Goal: Use online tool/utility: Utilize a website feature to perform a specific function

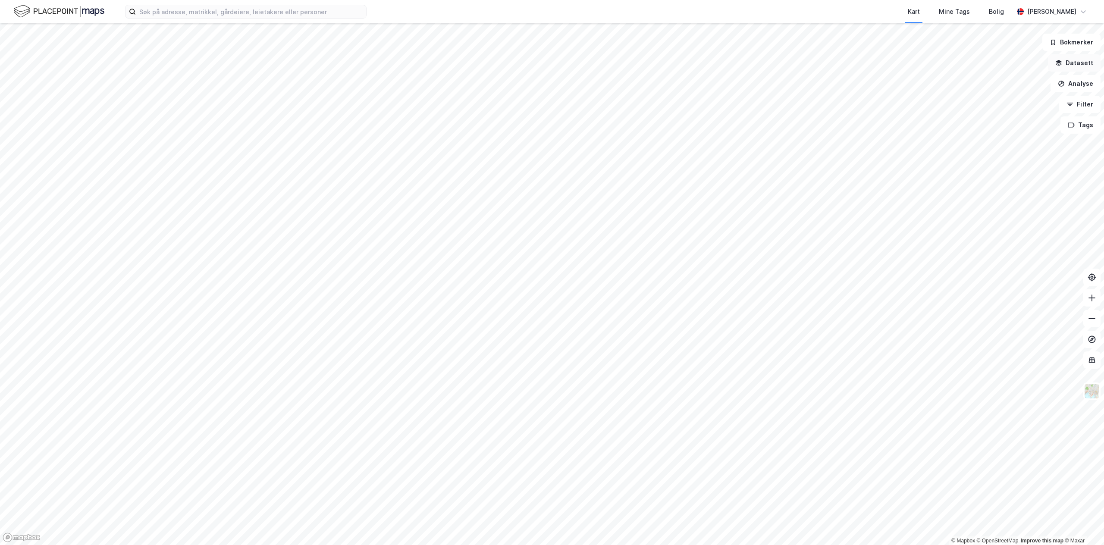
click at [551, 61] on button "Datasett" at bounding box center [1074, 62] width 53 height 17
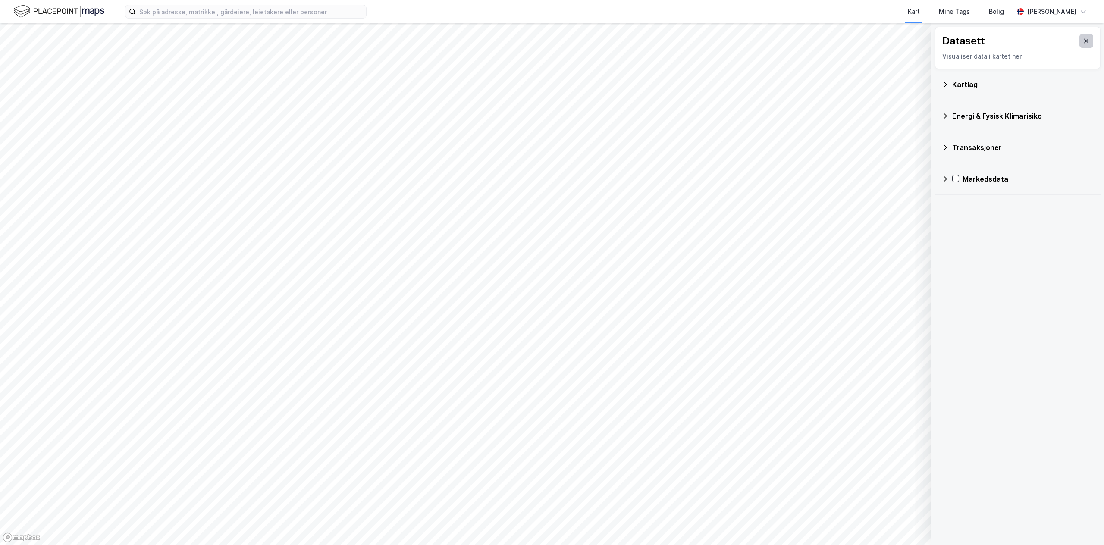
click at [551, 43] on icon at bounding box center [1086, 41] width 7 height 7
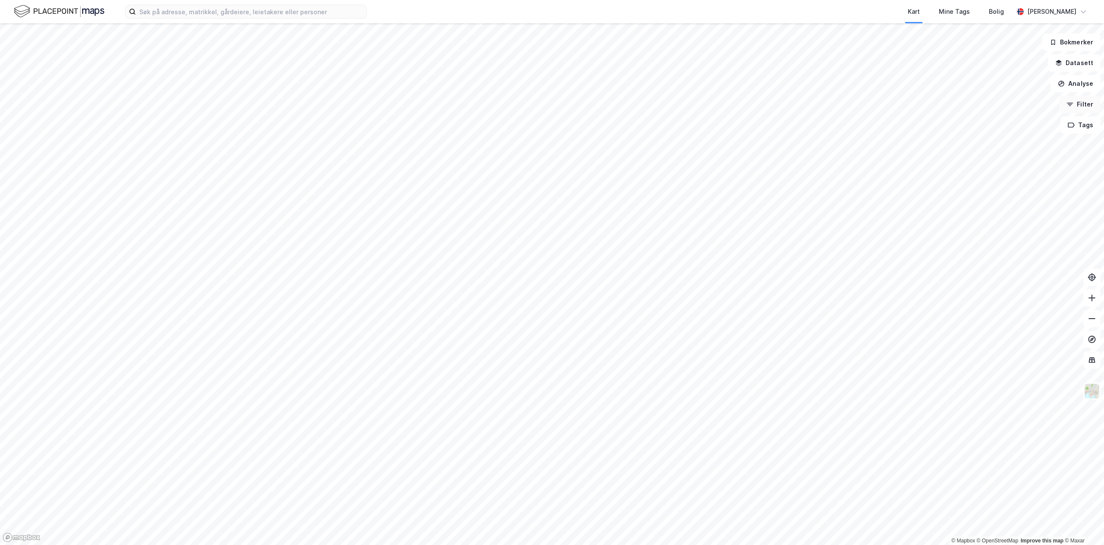
click at [551, 107] on button "Filter" at bounding box center [1079, 104] width 41 height 17
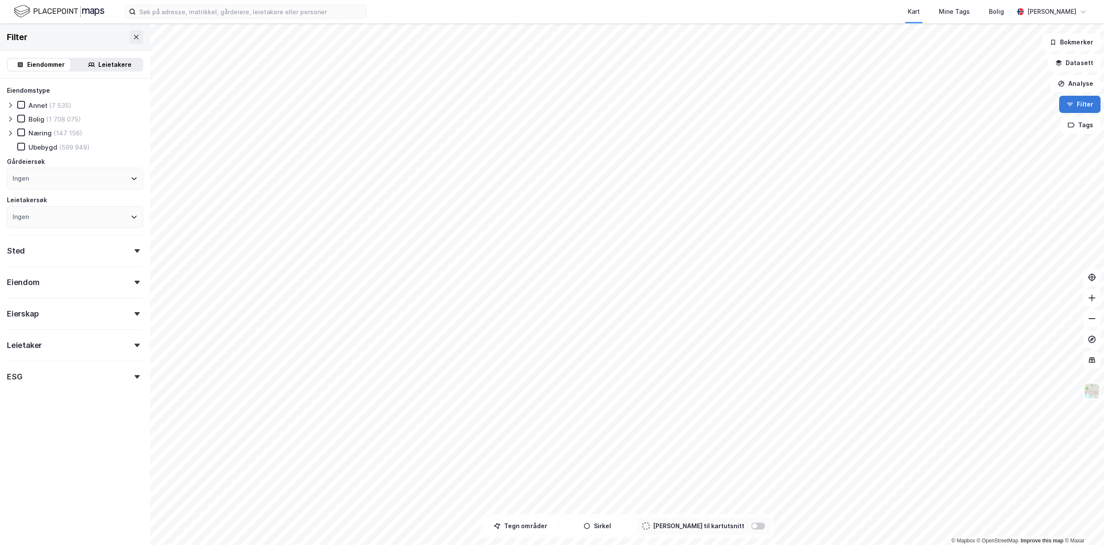
click at [551, 107] on button "Filter" at bounding box center [1079, 104] width 41 height 17
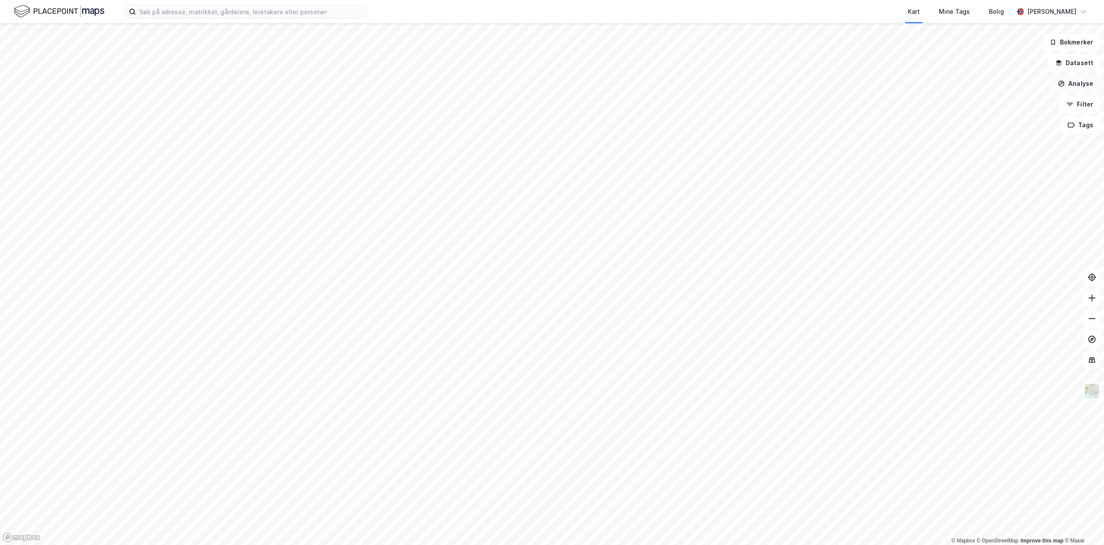
click at [551, 88] on button "Analyse" at bounding box center [1076, 83] width 50 height 17
click at [551, 127] on button "Tags" at bounding box center [1081, 124] width 40 height 17
click at [551, 105] on button "Filter" at bounding box center [1079, 104] width 41 height 17
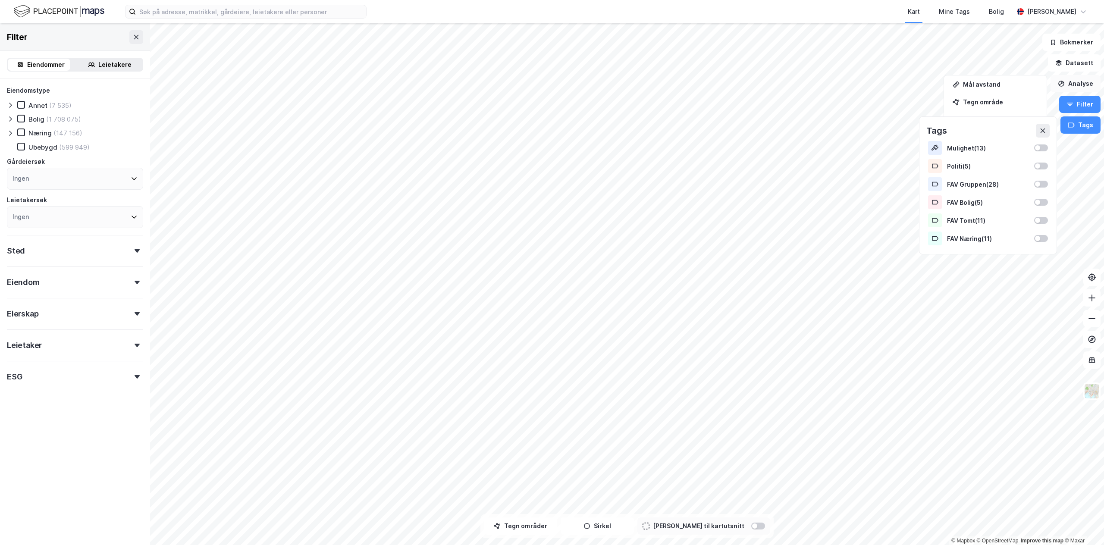
click at [551, 80] on button "Analyse" at bounding box center [1076, 83] width 50 height 17
click at [551, 130] on icon at bounding box center [1043, 130] width 7 height 7
click at [551, 390] on img at bounding box center [1092, 391] width 16 height 16
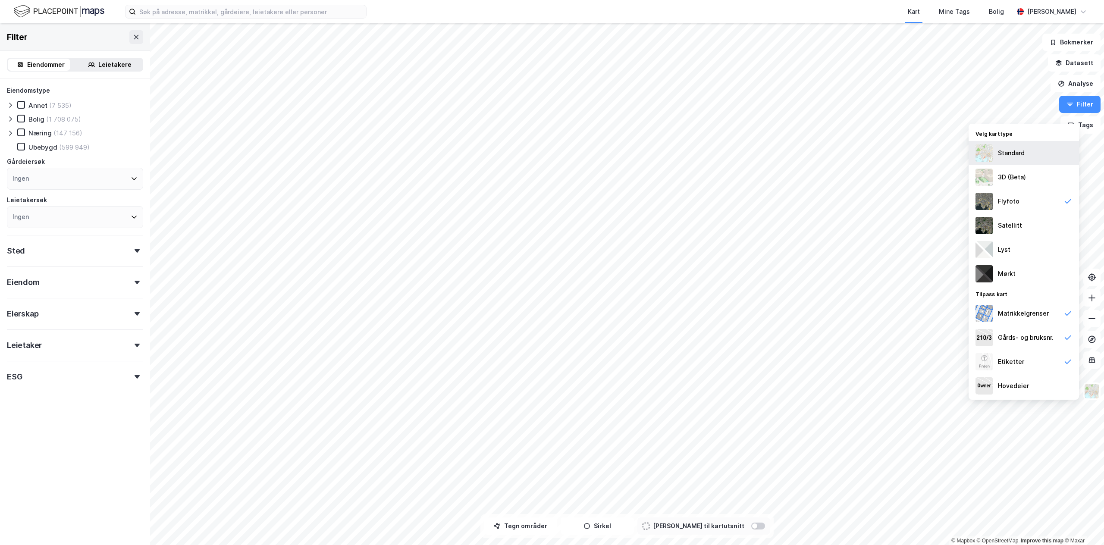
click at [551, 157] on div "Standard" at bounding box center [1011, 153] width 27 height 10
click at [551, 86] on icon "button" at bounding box center [1061, 83] width 7 height 7
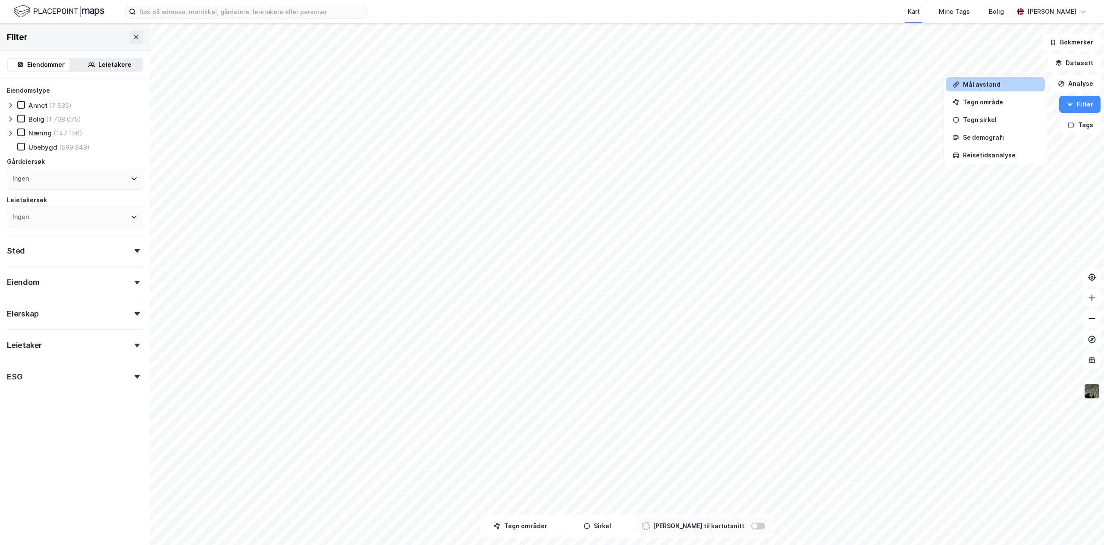
click at [551, 85] on div "Mål avstand" at bounding box center [1000, 84] width 75 height 7
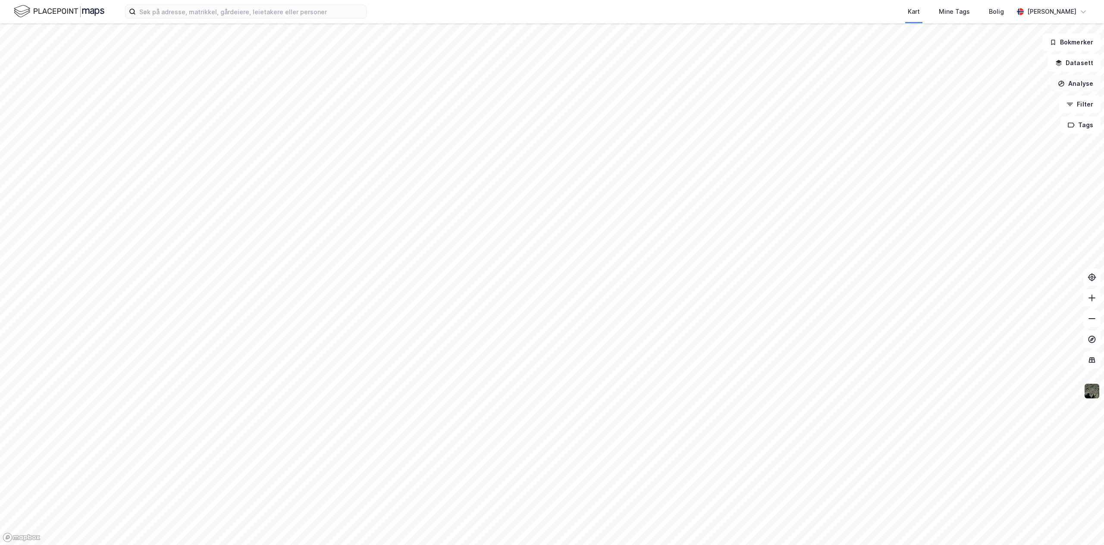
click at [551, 81] on button "Analyse" at bounding box center [1076, 83] width 50 height 17
click at [551, 85] on div "Mål avstand" at bounding box center [1000, 84] width 75 height 7
click at [551, 527] on button "Lukk" at bounding box center [628, 526] width 39 height 17
